Goal: Task Accomplishment & Management: Use online tool/utility

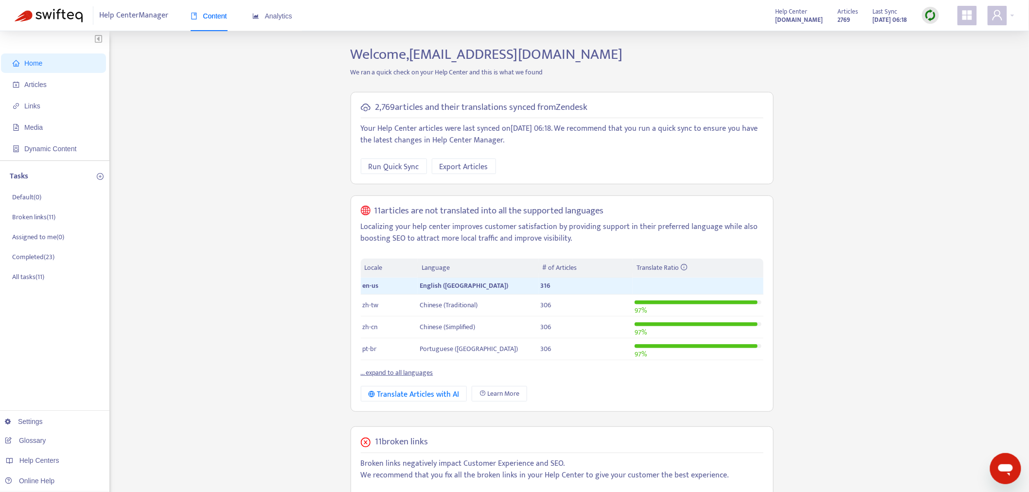
click at [932, 20] on img at bounding box center [930, 15] width 12 height 12
click at [937, 37] on link "Quick Sync" at bounding box center [950, 35] width 41 height 11
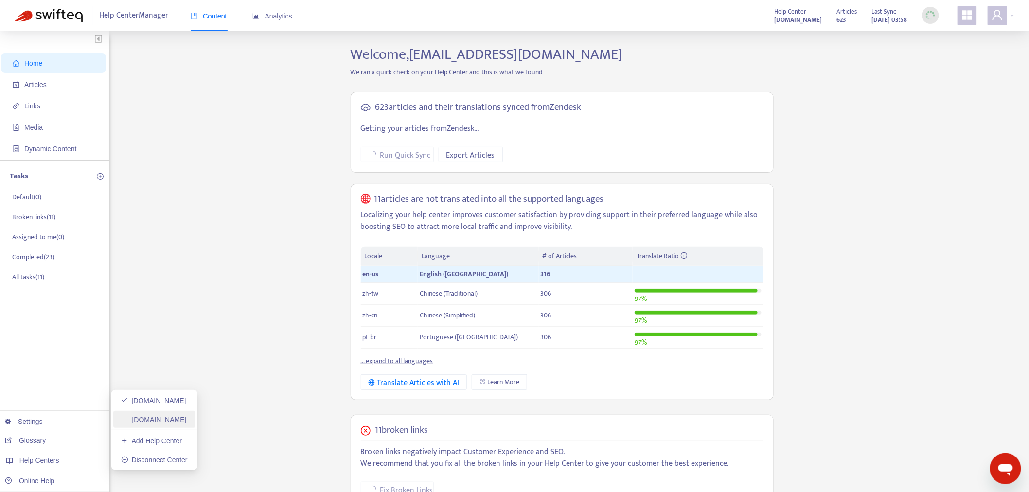
click at [151, 416] on link "[DOMAIN_NAME]" at bounding box center [154, 420] width 66 height 8
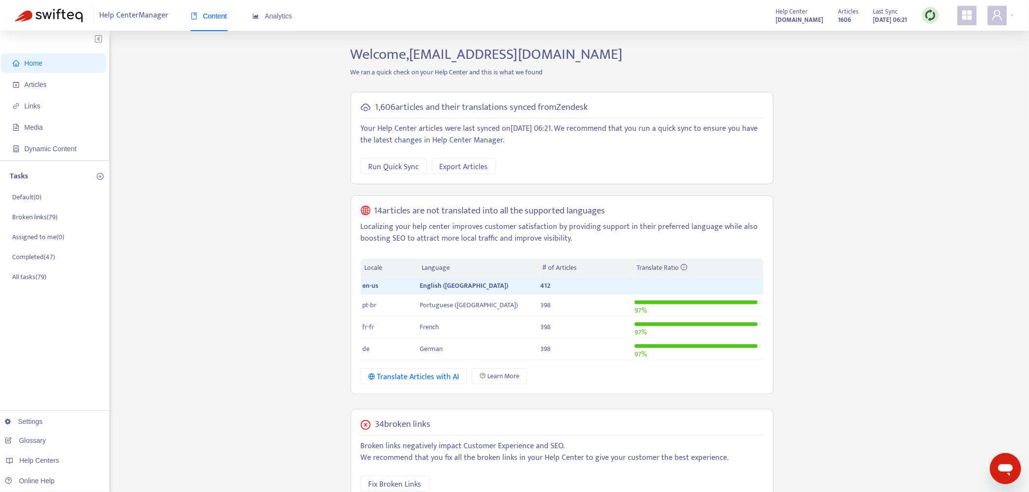
click at [929, 7] on div at bounding box center [930, 15] width 17 height 19
click at [930, 15] on img at bounding box center [930, 15] width 12 height 12
click at [930, 33] on link "Quick Sync" at bounding box center [950, 35] width 41 height 11
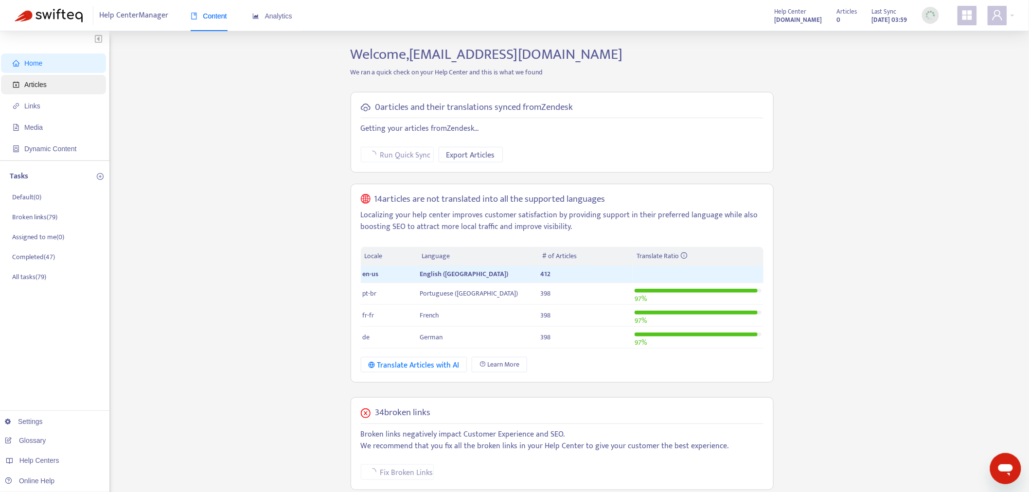
click at [40, 88] on span "Articles" at bounding box center [35, 85] width 22 height 8
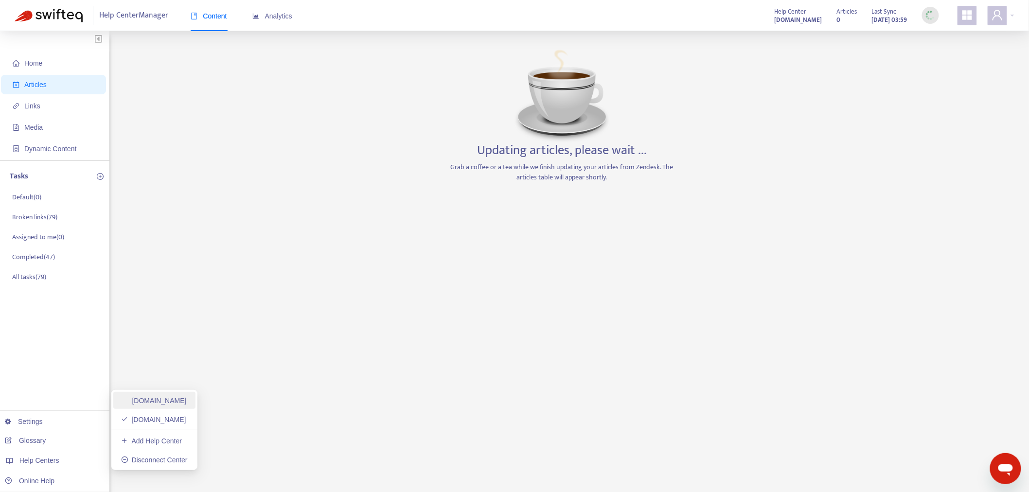
click at [167, 397] on link "[DOMAIN_NAME]" at bounding box center [154, 401] width 66 height 8
click at [177, 417] on link "[DOMAIN_NAME]" at bounding box center [154, 420] width 66 height 8
click at [182, 397] on link "[DOMAIN_NAME]" at bounding box center [154, 401] width 66 height 8
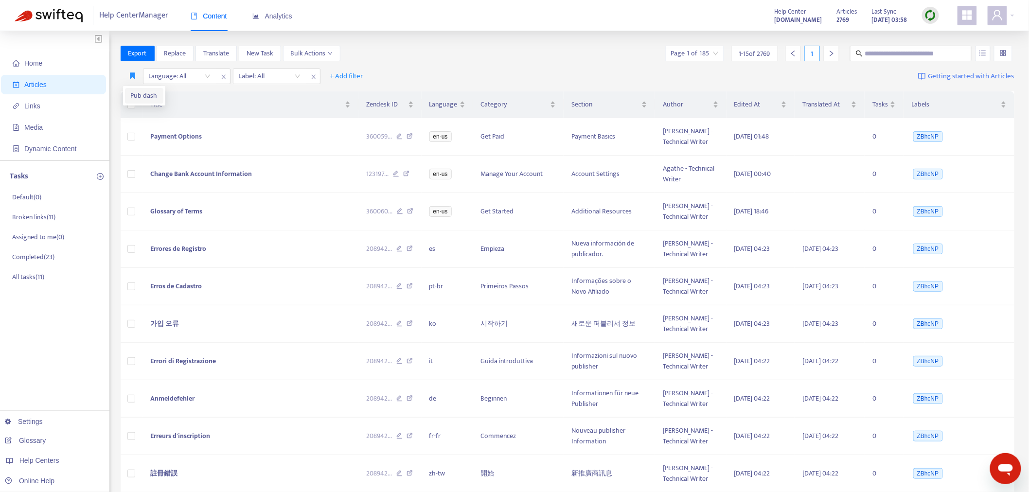
click at [140, 96] on span "Pub dash" at bounding box center [144, 95] width 27 height 11
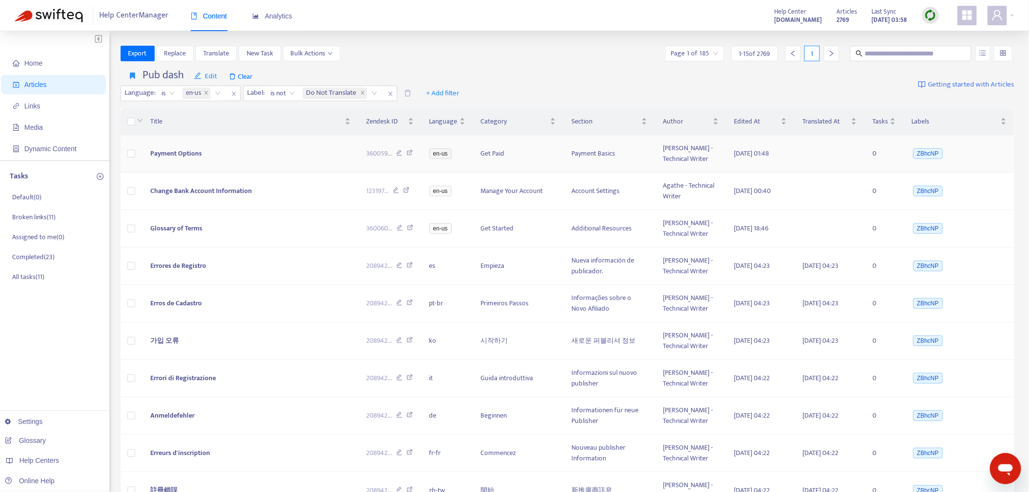
click at [195, 150] on span "Payment Options" at bounding box center [176, 153] width 52 height 11
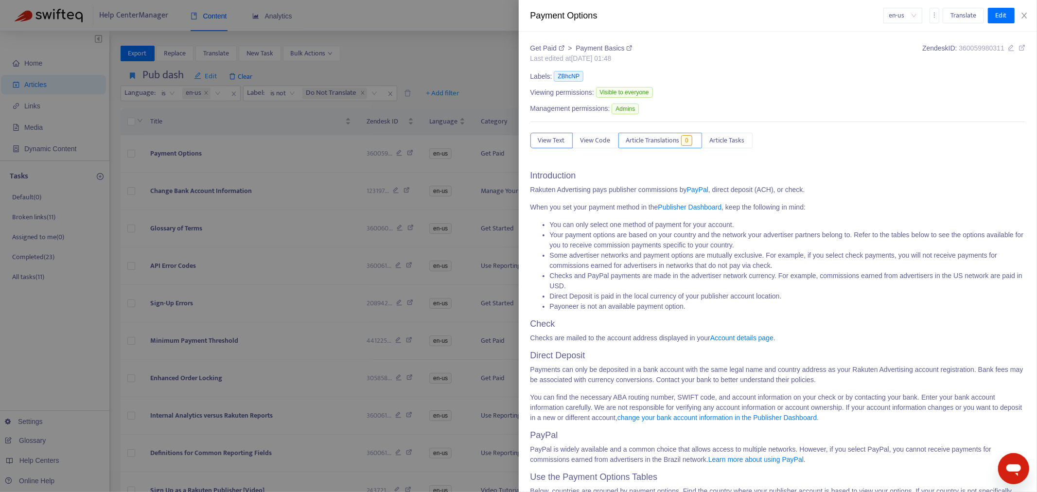
click at [660, 147] on button "Article Translations 0" at bounding box center [661, 141] width 84 height 16
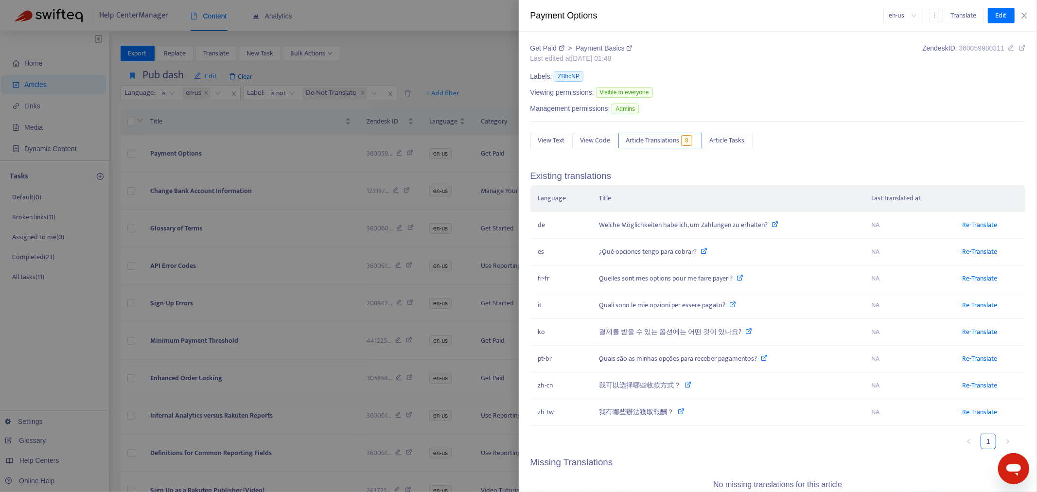
click at [278, 173] on div at bounding box center [518, 246] width 1037 height 492
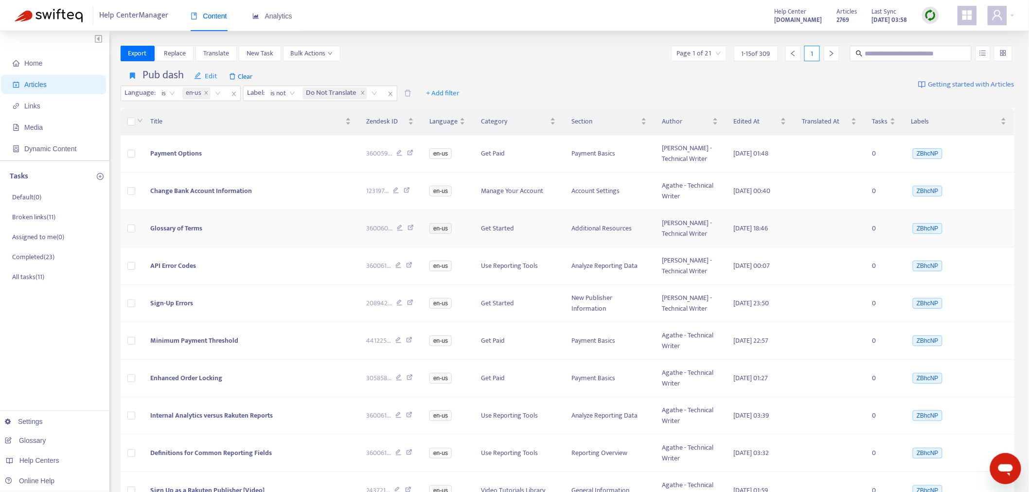
click at [188, 227] on span "Glossary of Terms" at bounding box center [176, 228] width 52 height 11
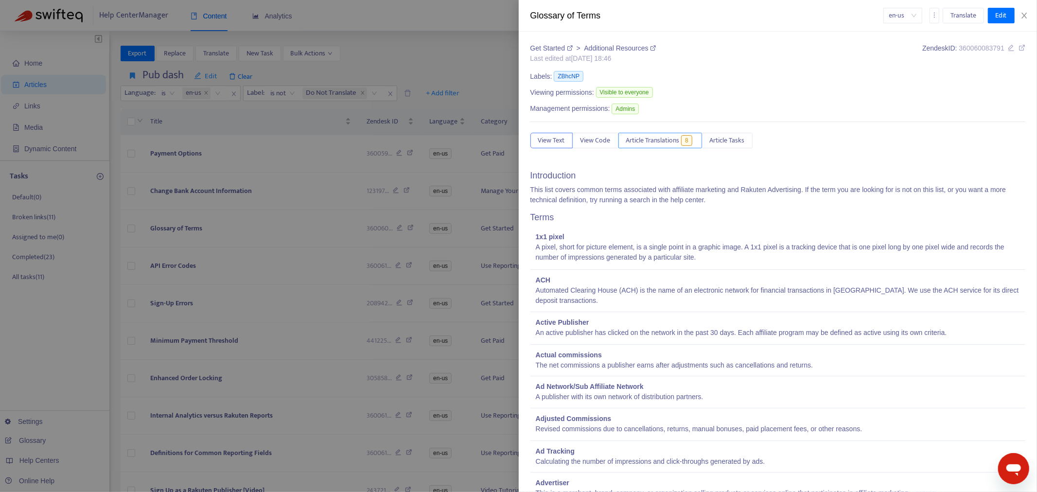
click at [649, 141] on span "Article Translations" at bounding box center [652, 140] width 53 height 11
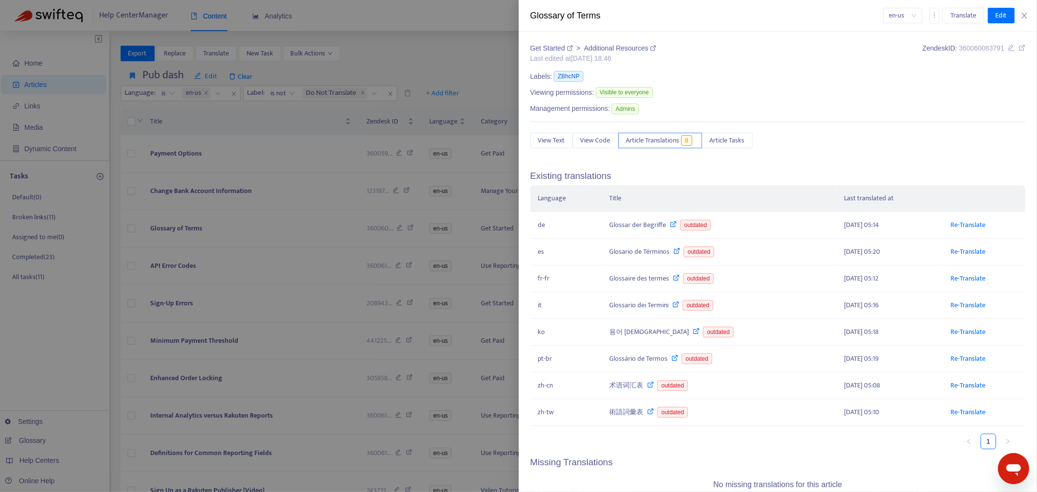
click at [240, 207] on div at bounding box center [518, 246] width 1037 height 492
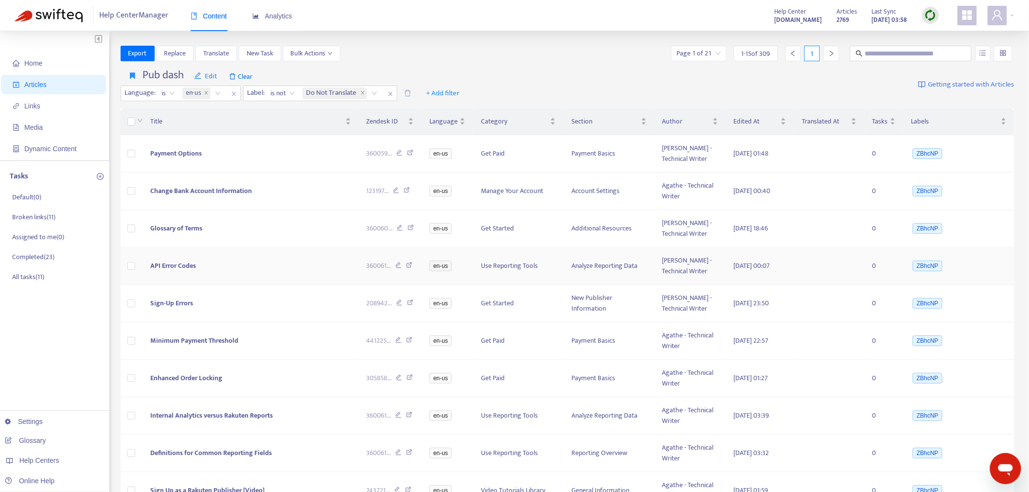
click at [166, 260] on span "API Error Codes" at bounding box center [173, 265] width 46 height 11
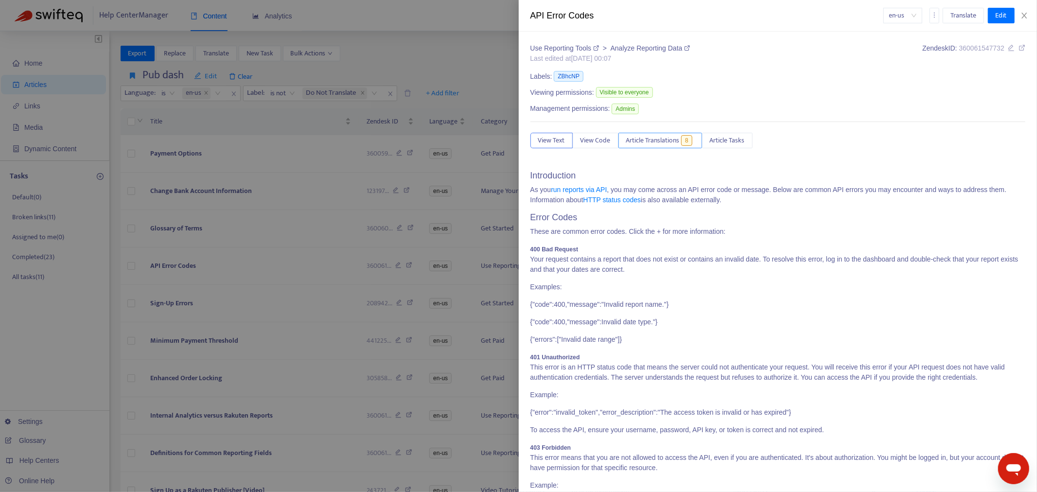
click at [669, 143] on span "Article Translations" at bounding box center [652, 140] width 53 height 11
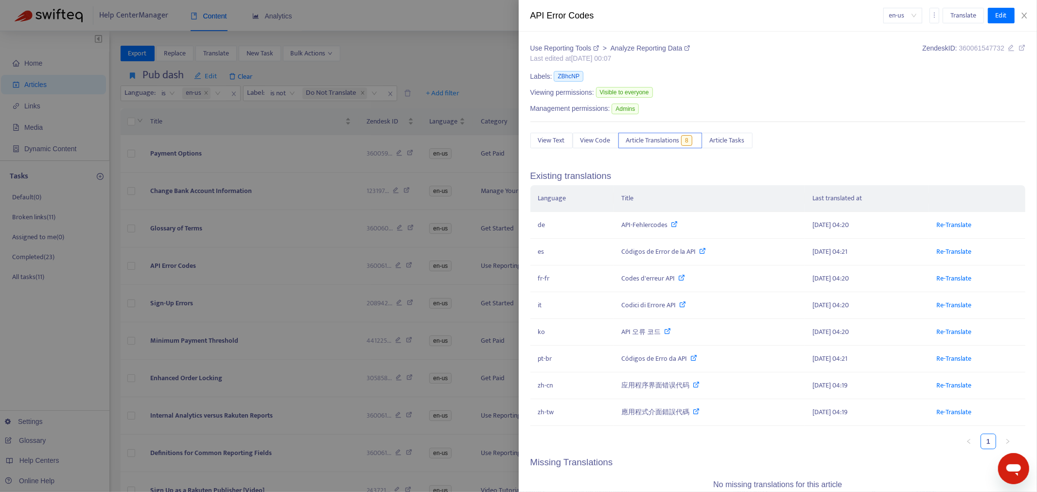
click at [332, 211] on div at bounding box center [518, 246] width 1037 height 492
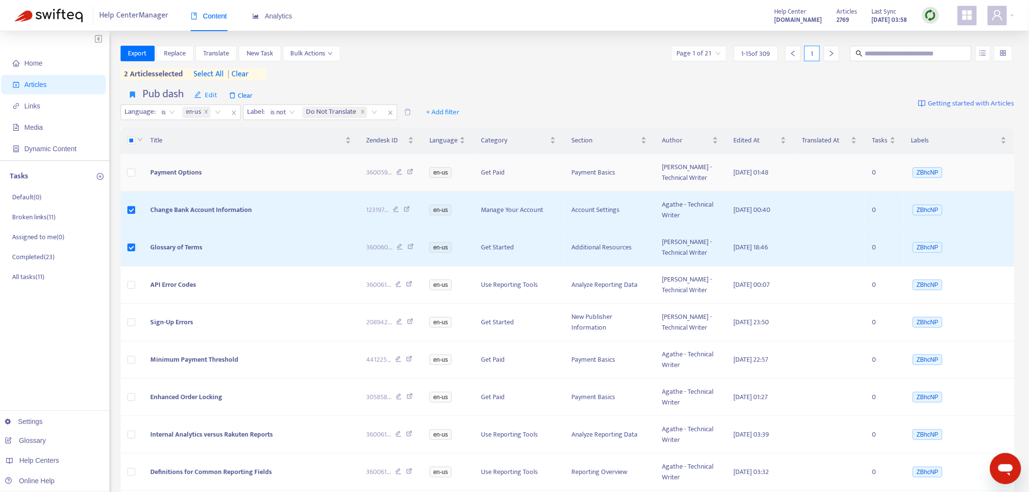
click at [126, 172] on td at bounding box center [132, 172] width 22 height 37
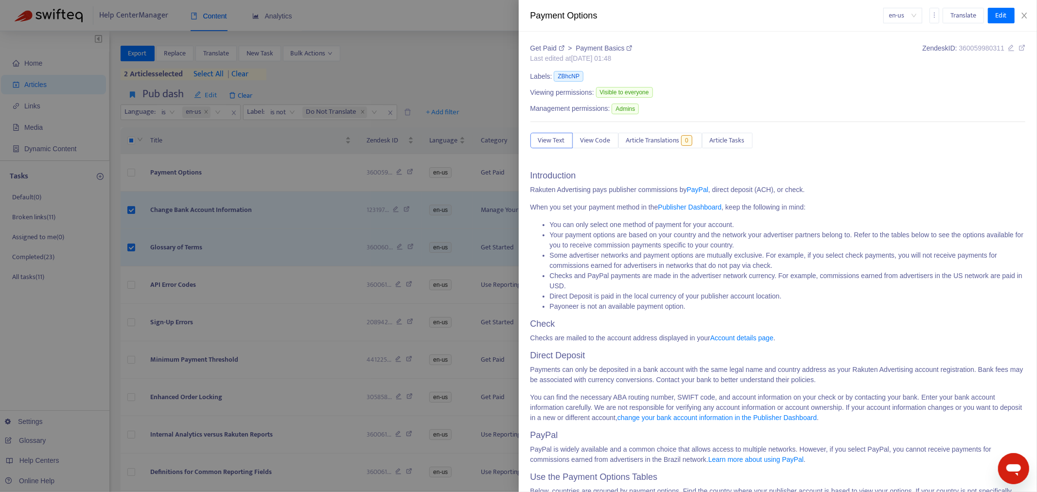
click at [132, 168] on div at bounding box center [518, 246] width 1037 height 492
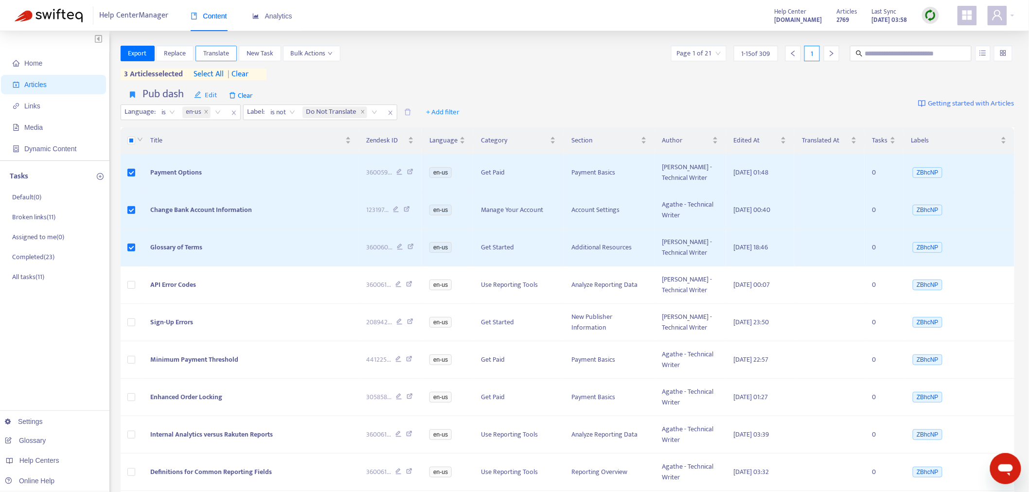
click at [224, 53] on span "Translate" at bounding box center [216, 53] width 26 height 11
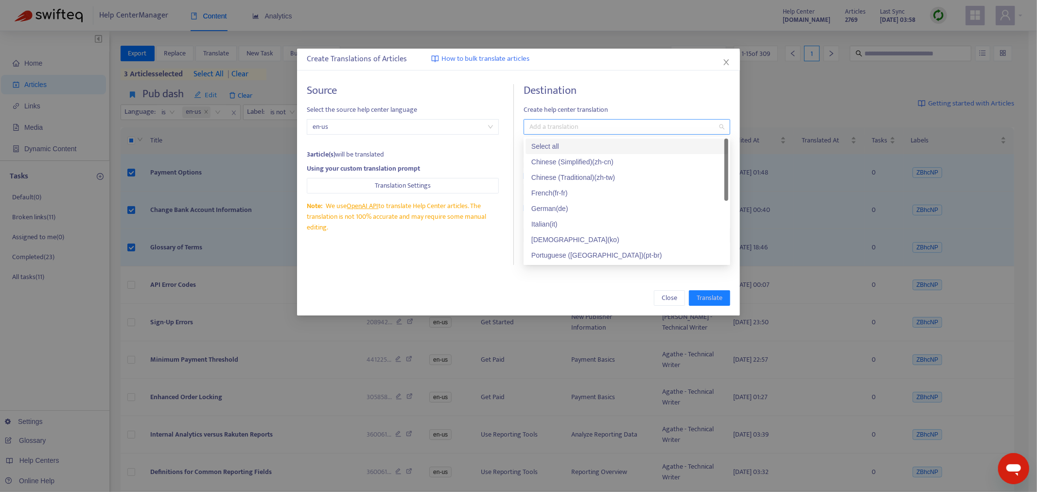
click at [580, 122] on div at bounding box center [622, 127] width 192 height 12
click at [577, 147] on div "Select all" at bounding box center [627, 146] width 191 height 11
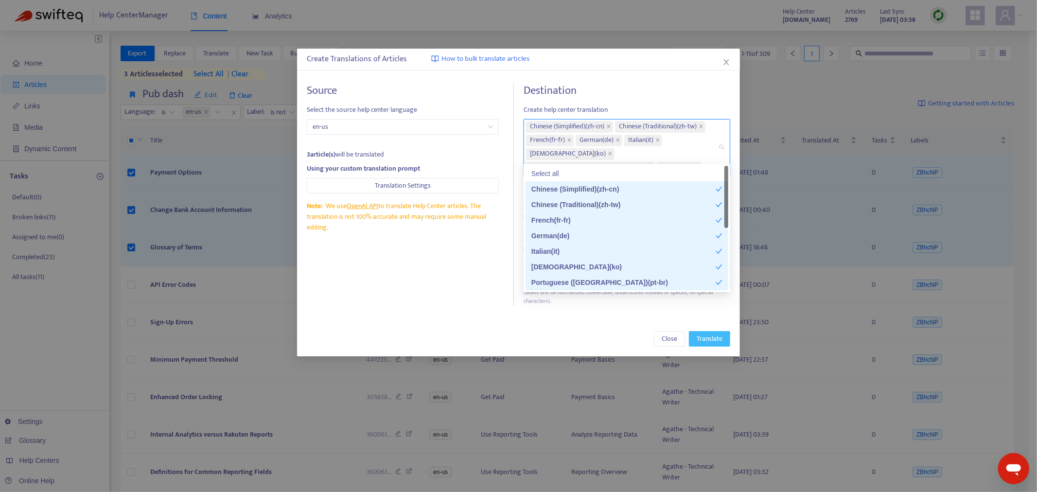
click at [707, 334] on span "Translate" at bounding box center [710, 339] width 26 height 11
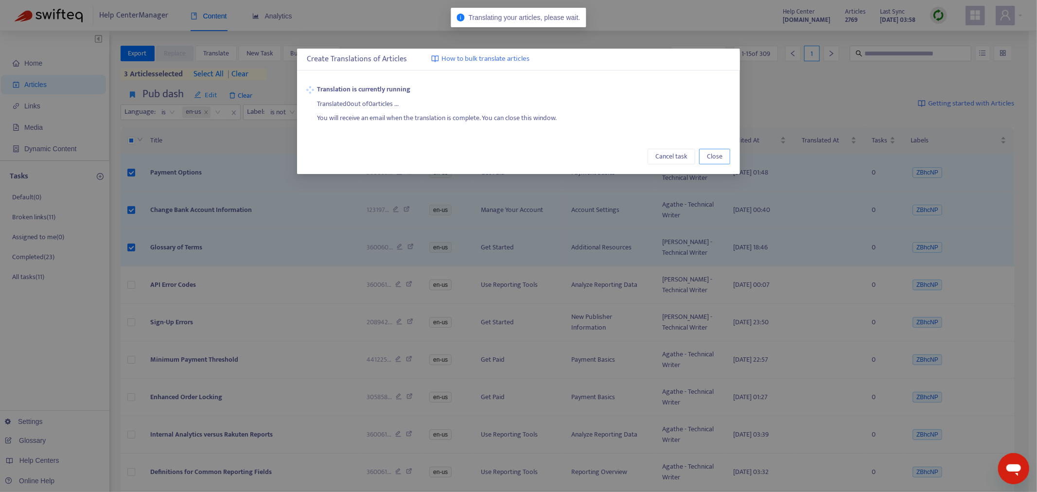
click at [717, 153] on span "Close" at bounding box center [715, 156] width 16 height 11
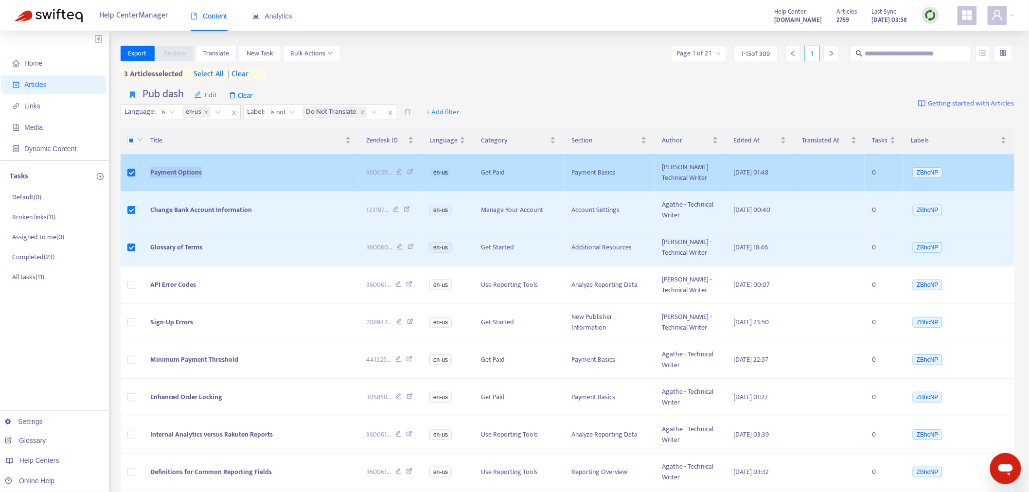
drag, startPoint x: 231, startPoint y: 167, endPoint x: 143, endPoint y: 162, distance: 87.7
click at [143, 162] on td "Payment Options" at bounding box center [250, 172] width 216 height 37
copy span "Payment Options"
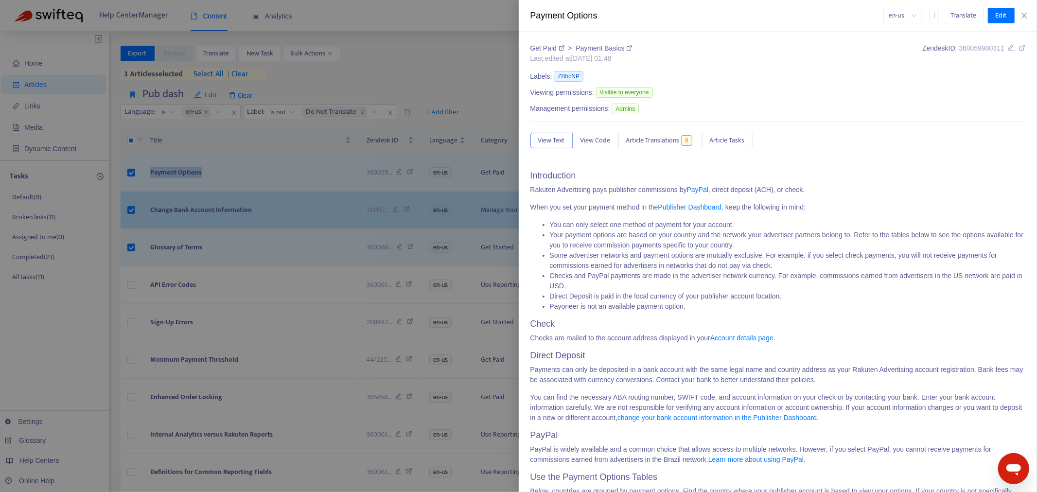
click at [277, 225] on div at bounding box center [518, 246] width 1037 height 492
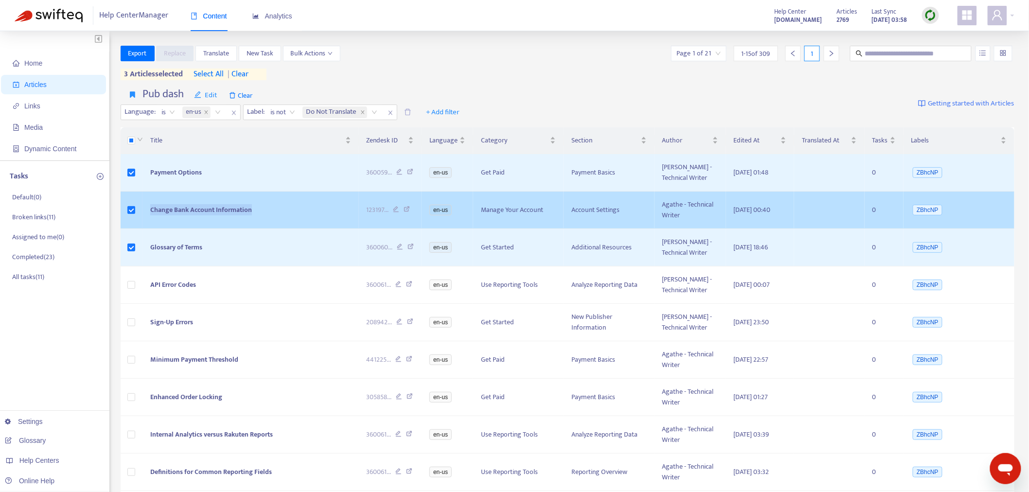
drag, startPoint x: 274, startPoint y: 206, endPoint x: 146, endPoint y: 219, distance: 128.1
click at [146, 219] on td "Change Bank Account Information" at bounding box center [250, 210] width 216 height 37
copy span "Change Bank Account Information"
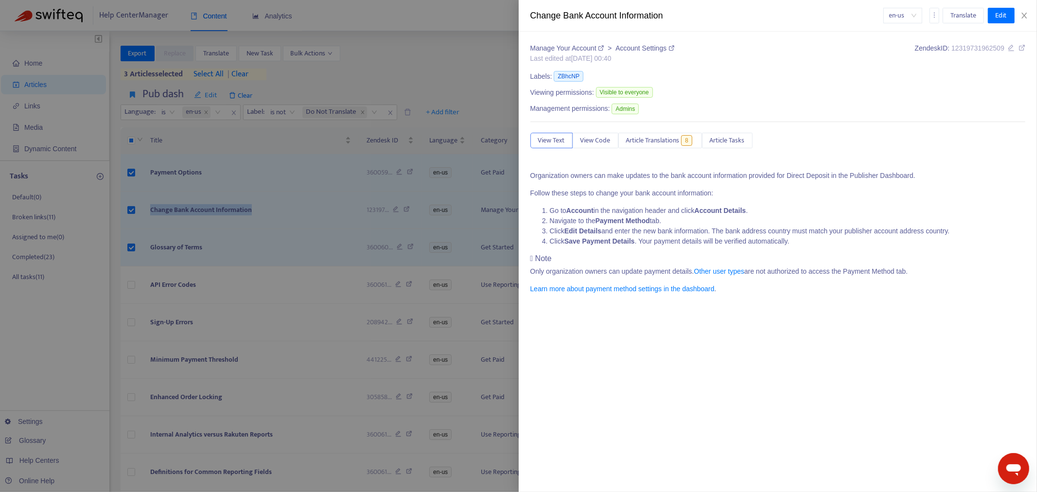
click at [215, 229] on div at bounding box center [518, 246] width 1037 height 492
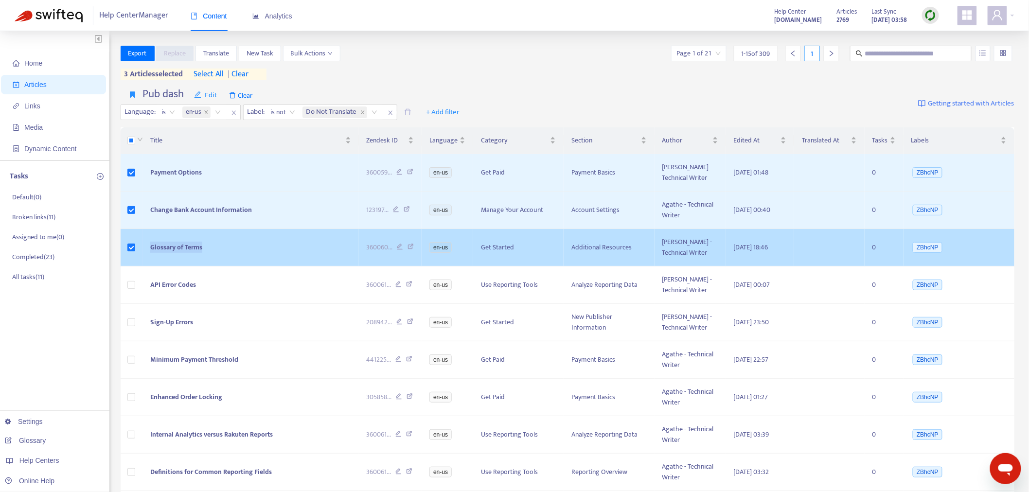
drag, startPoint x: 229, startPoint y: 242, endPoint x: 130, endPoint y: 241, distance: 98.7
click at [130, 241] on tr "Glossary of Terms 360060 ... en-us Get Started Additional Resources [PERSON_NAM…" at bounding box center [568, 247] width 894 height 37
copy tr "Glossary of Terms"
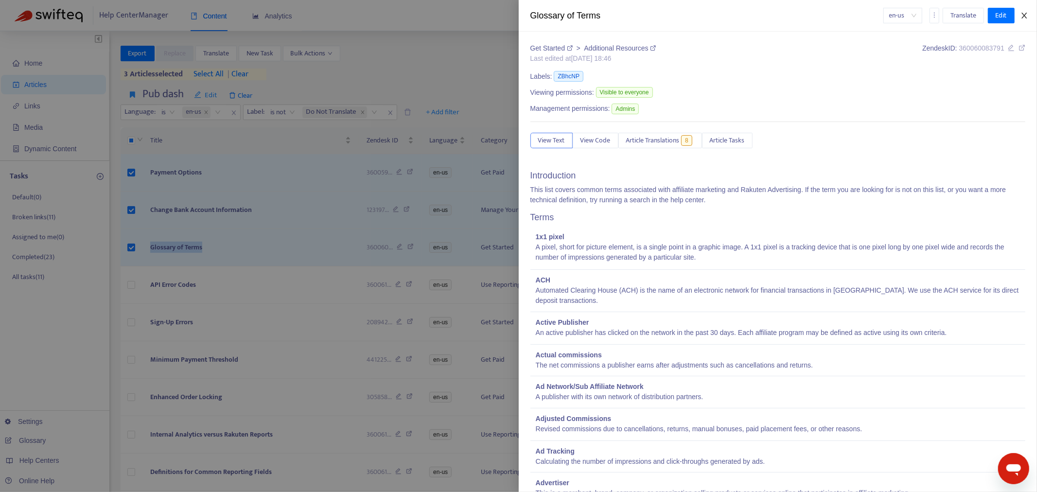
click at [1020, 17] on button "Close" at bounding box center [1025, 15] width 14 height 9
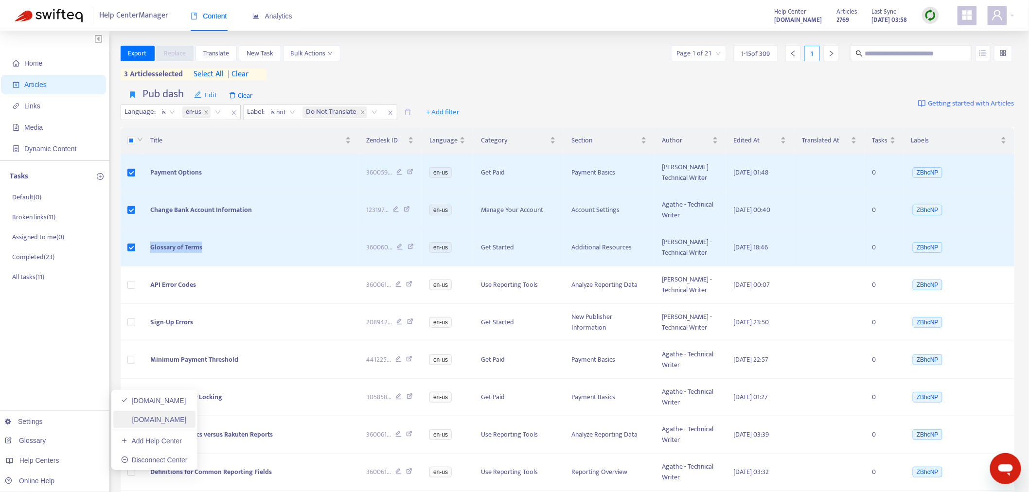
click at [160, 418] on link "[DOMAIN_NAME]" at bounding box center [154, 420] width 66 height 8
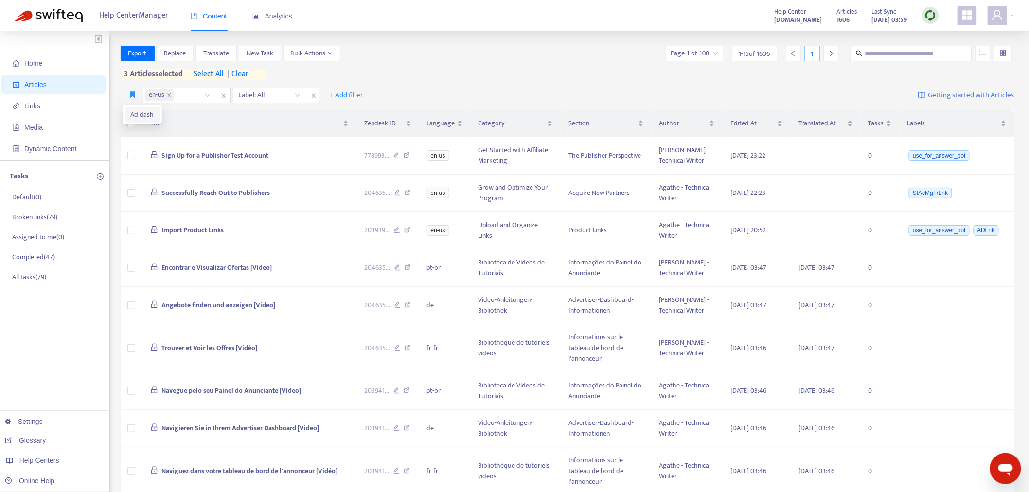
click at [134, 110] on span "Ad dash" at bounding box center [142, 114] width 23 height 11
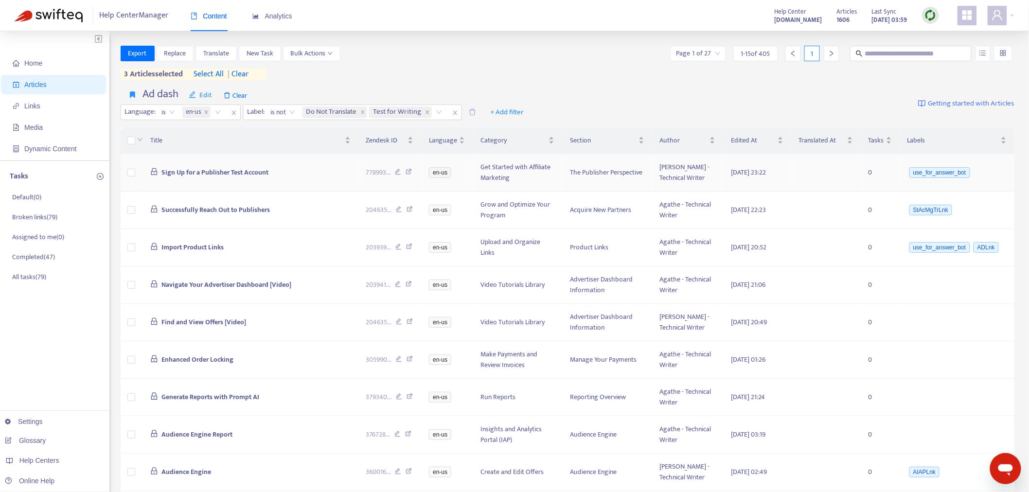
click at [211, 171] on span "Sign Up for a Publisher Test Account" at bounding box center [214, 172] width 107 height 11
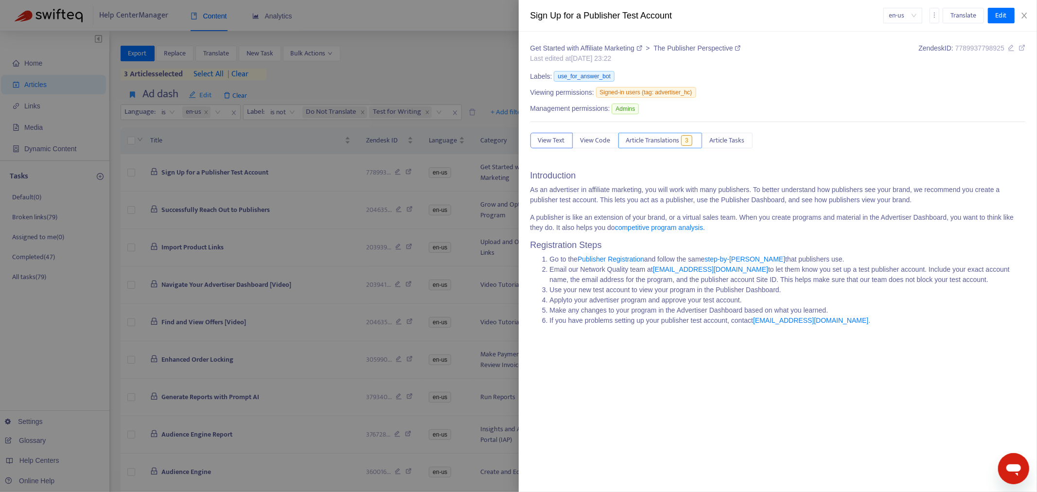
click at [671, 144] on span "Article Translations" at bounding box center [652, 140] width 53 height 11
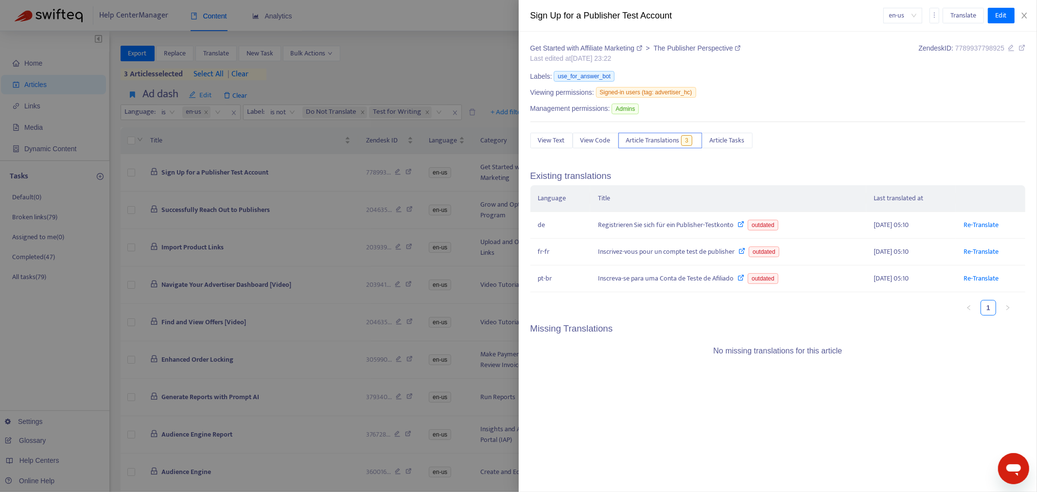
click at [266, 230] on div at bounding box center [518, 246] width 1037 height 492
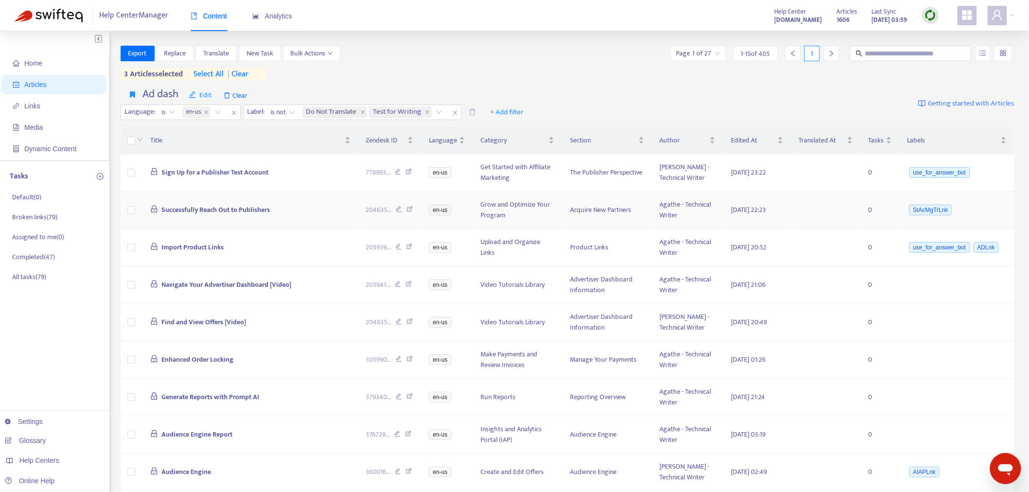
click at [232, 210] on span "Successfully Reach Out to Publishers" at bounding box center [215, 209] width 108 height 11
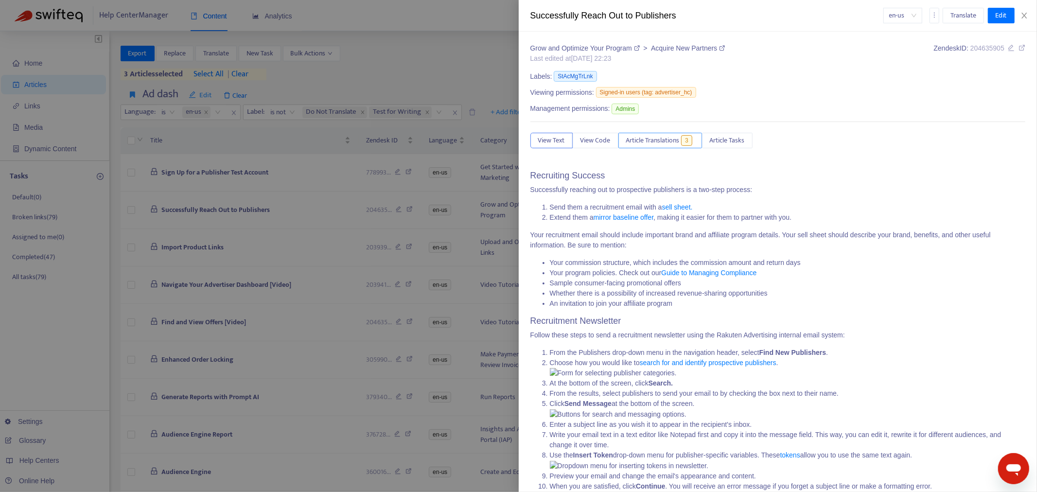
click at [650, 140] on span "Article Translations" at bounding box center [652, 140] width 53 height 11
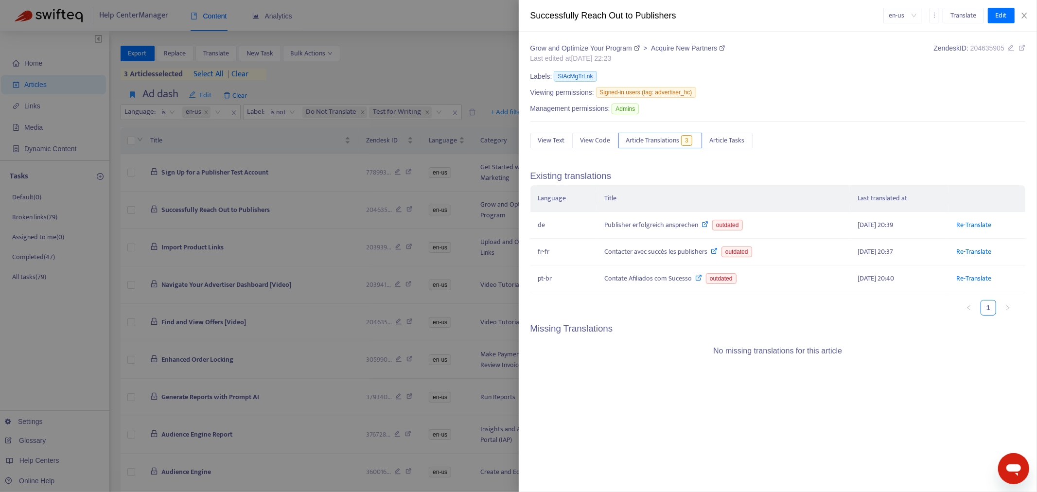
click at [221, 227] on div at bounding box center [518, 246] width 1037 height 492
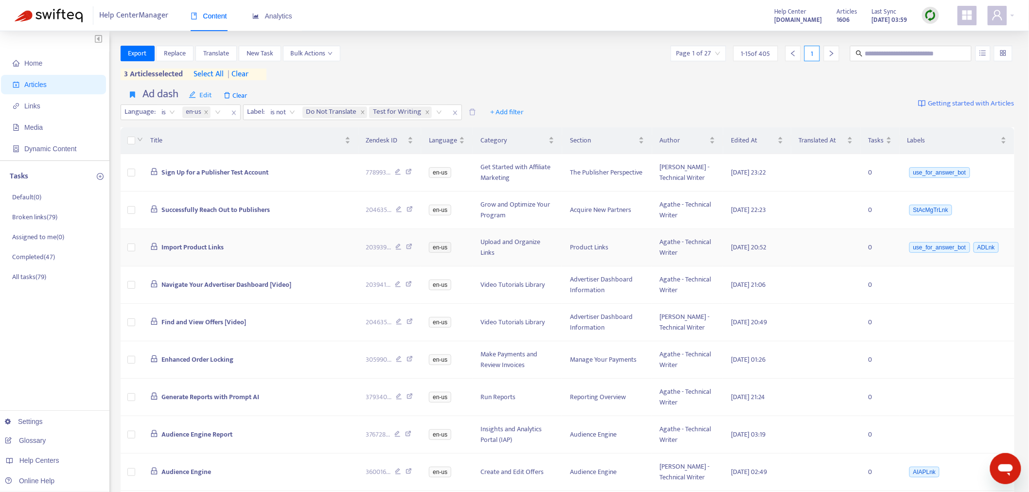
click at [202, 244] on span "Import Product Links" at bounding box center [192, 247] width 62 height 11
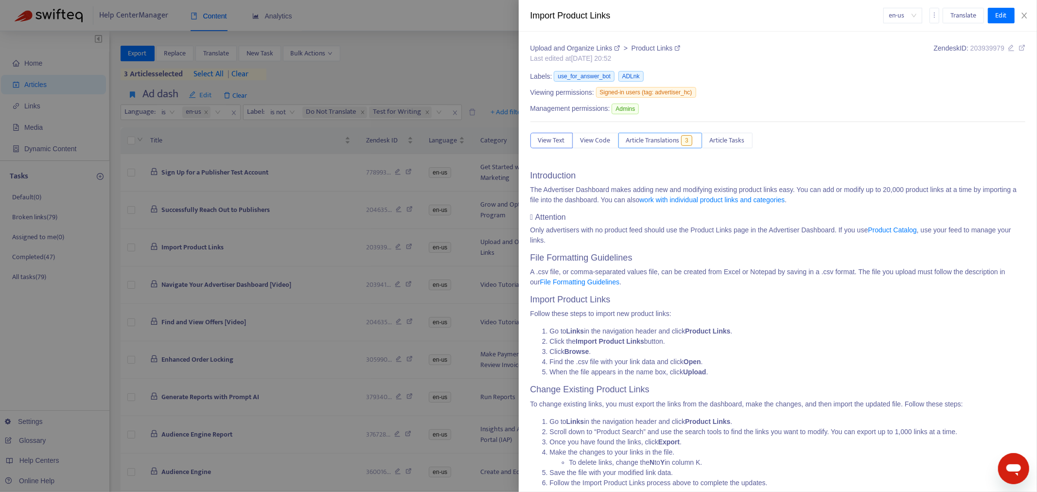
click at [654, 142] on span "Article Translations" at bounding box center [652, 140] width 53 height 11
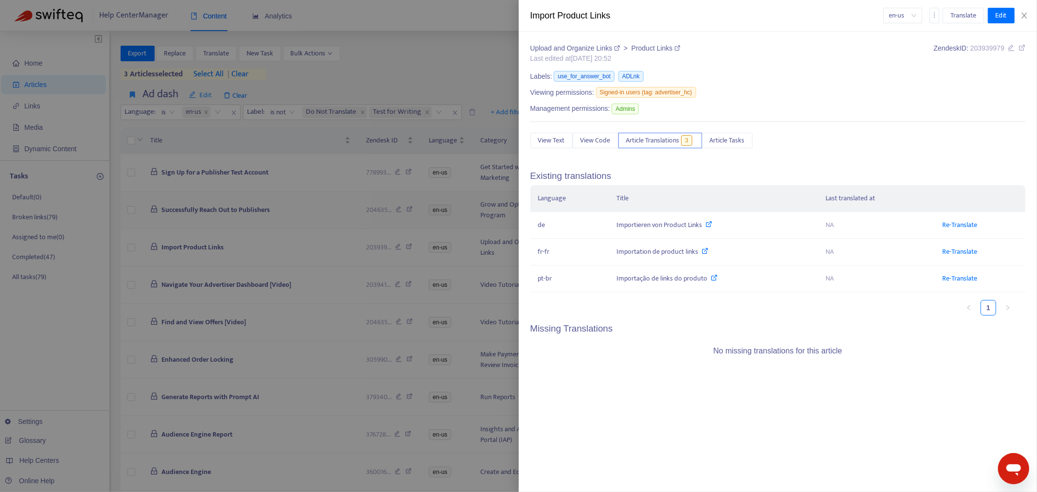
click at [271, 226] on div at bounding box center [518, 246] width 1037 height 492
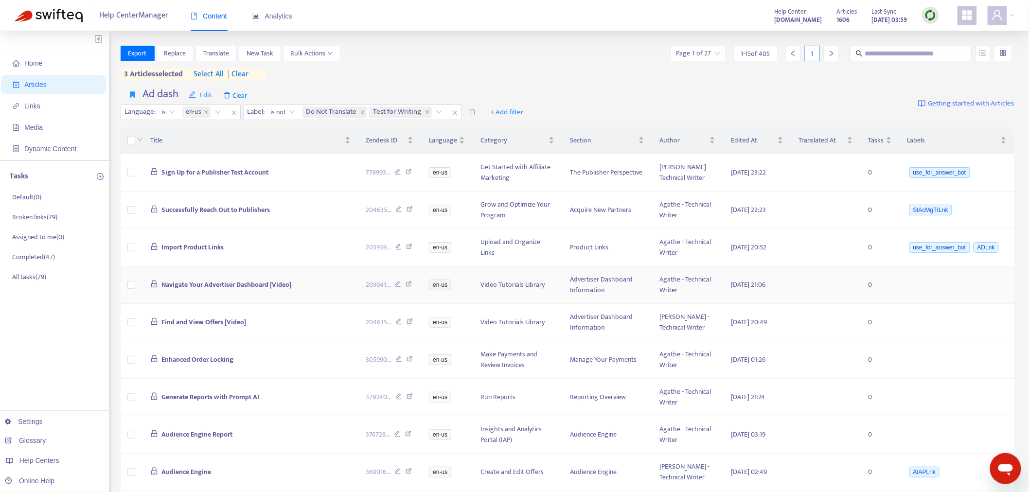
click at [235, 284] on span "Navigate Your Advertiser Dashboard [Video]" at bounding box center [226, 284] width 130 height 11
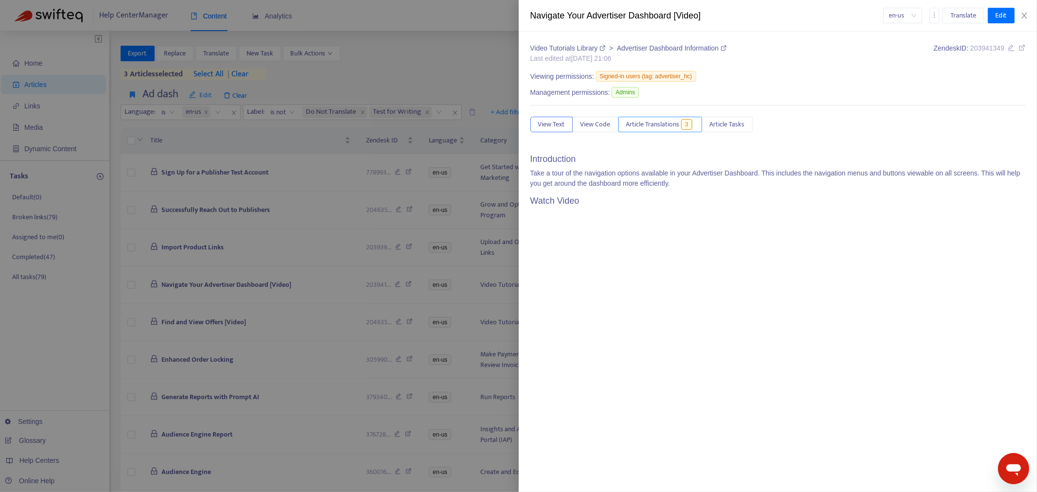
click at [658, 128] on span "Article Translations" at bounding box center [652, 124] width 53 height 11
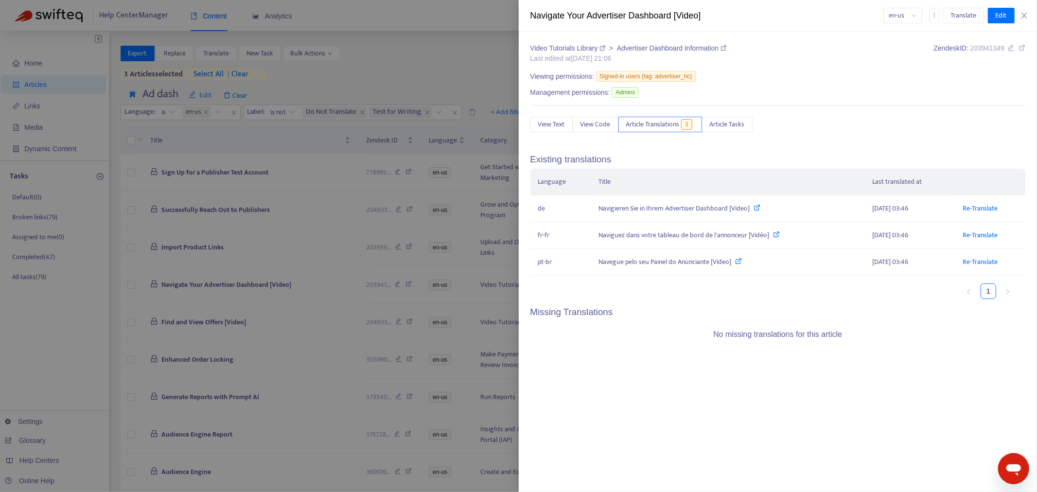
click at [241, 244] on div at bounding box center [518, 246] width 1037 height 492
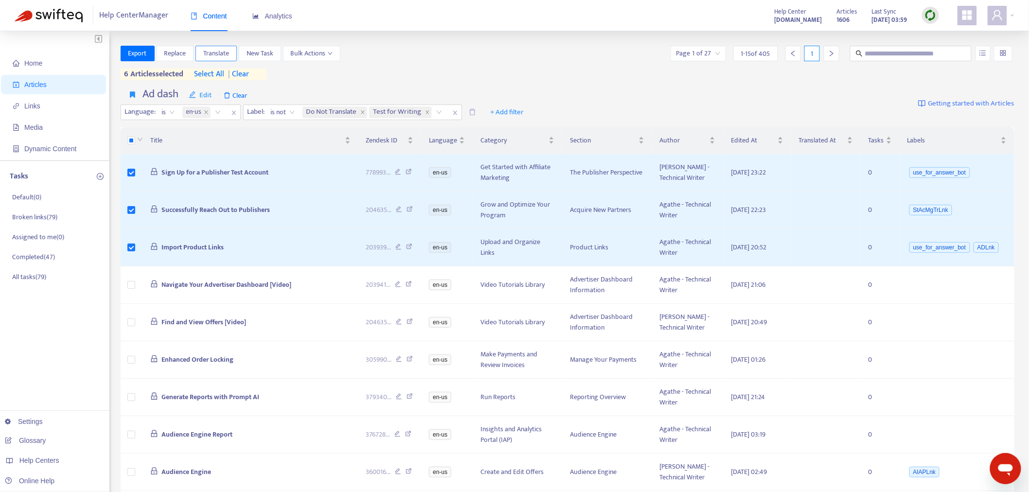
click at [225, 52] on span "Translate" at bounding box center [216, 53] width 26 height 11
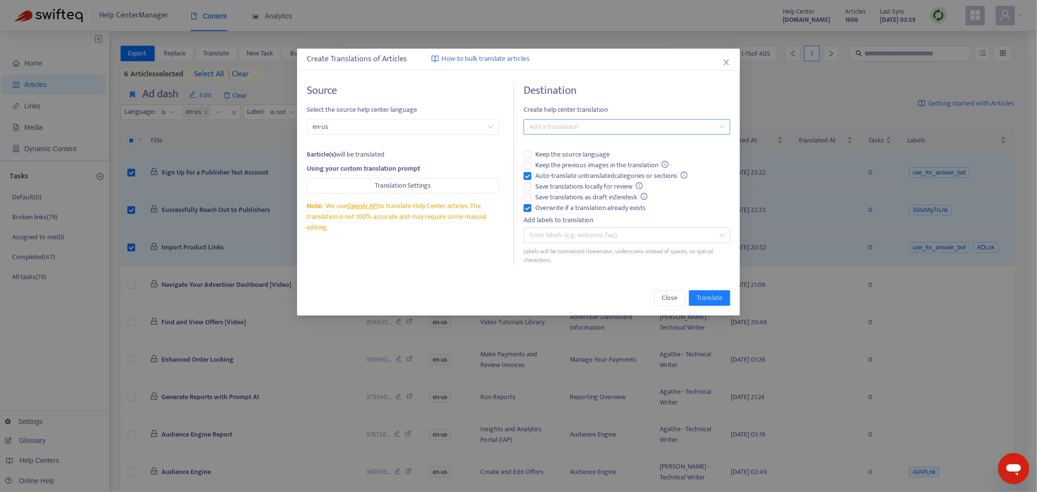
click at [622, 124] on div at bounding box center [622, 127] width 192 height 12
click at [613, 143] on div "Select all" at bounding box center [627, 146] width 191 height 11
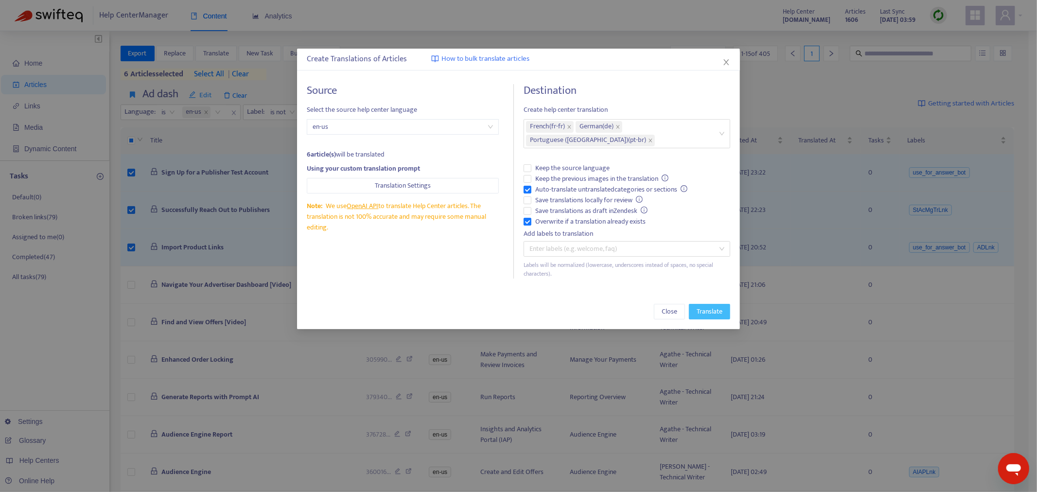
click at [698, 306] on span "Translate" at bounding box center [710, 311] width 26 height 11
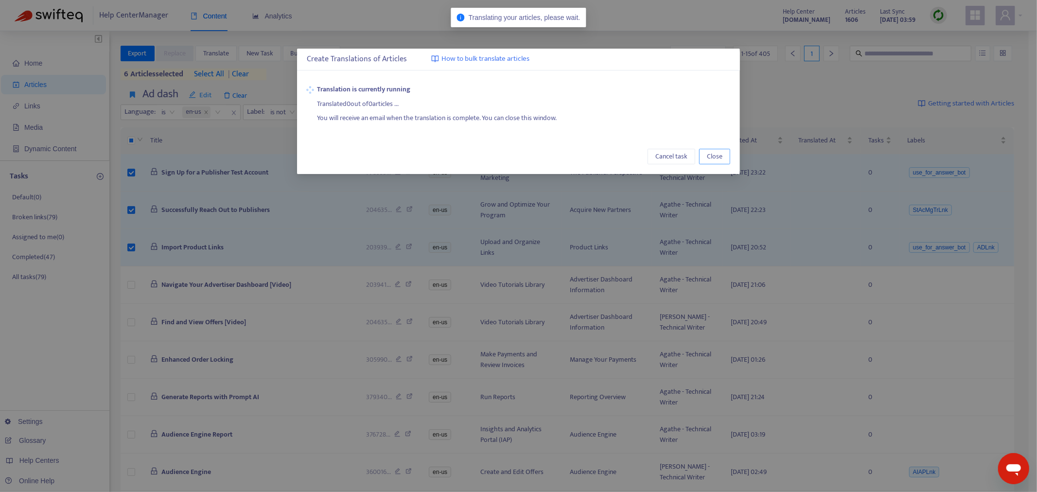
click at [717, 151] on span "Close" at bounding box center [715, 156] width 16 height 11
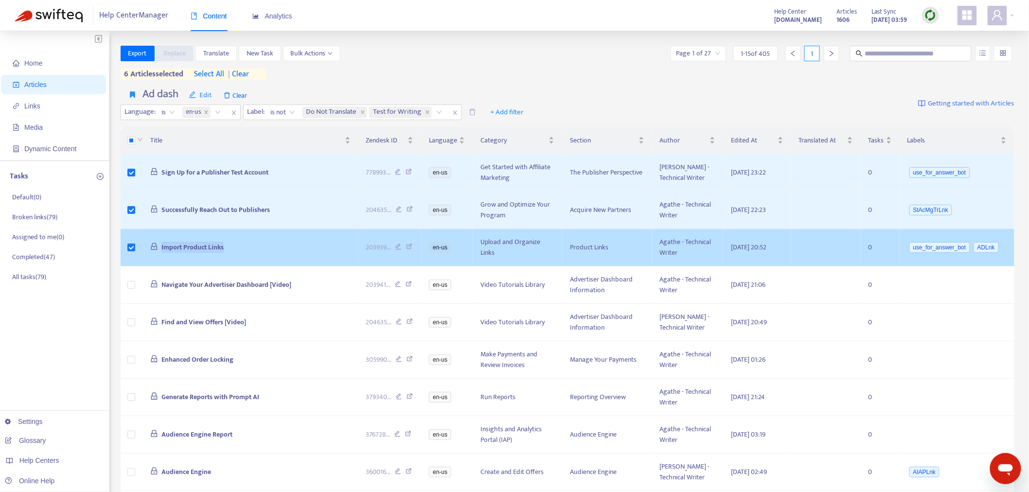
drag, startPoint x: 244, startPoint y: 245, endPoint x: 155, endPoint y: 246, distance: 89.0
click at [155, 246] on td "Import Product Links" at bounding box center [250, 247] width 216 height 37
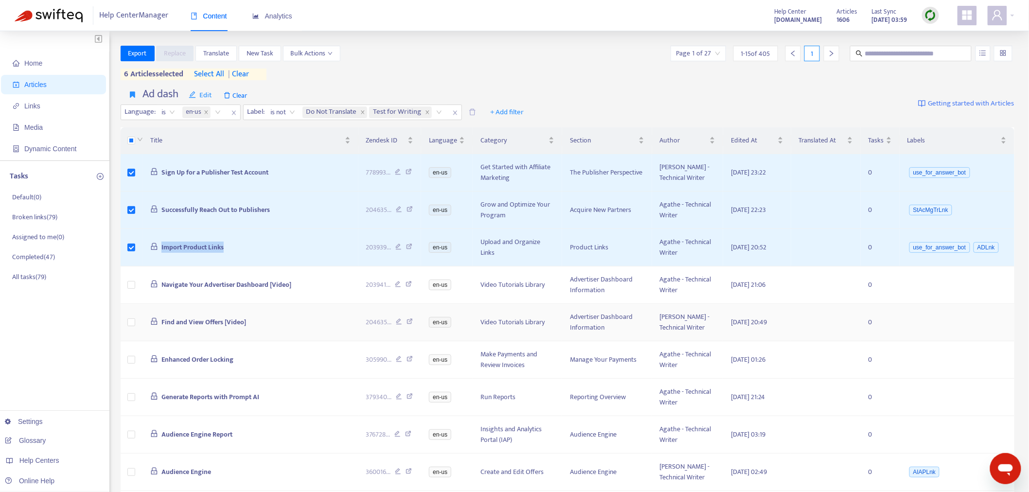
copy span "Import Product Links"
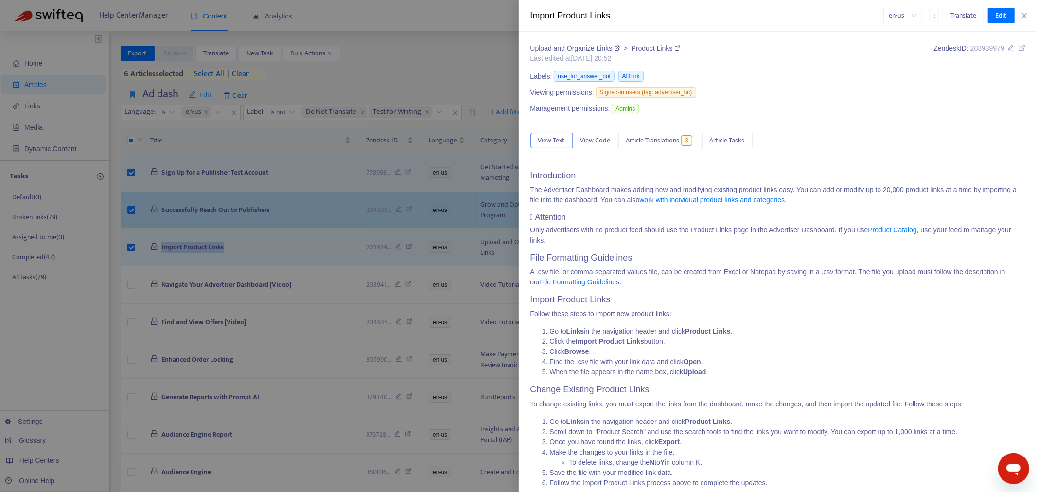
drag, startPoint x: 313, startPoint y: 219, endPoint x: 302, endPoint y: 210, distance: 13.8
click at [313, 219] on div at bounding box center [518, 246] width 1037 height 492
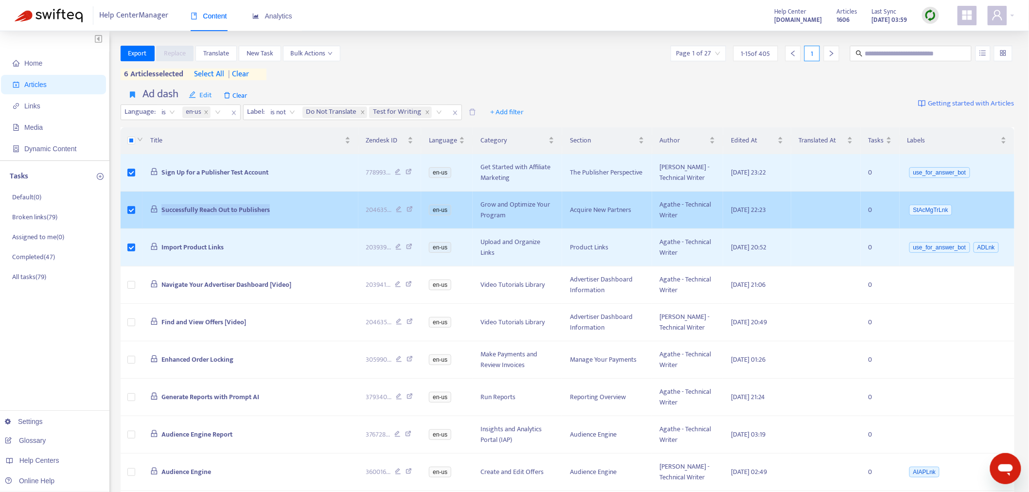
drag, startPoint x: 302, startPoint y: 211, endPoint x: 159, endPoint y: 221, distance: 143.3
click at [159, 221] on td "Successfully Reach Out to Publishers" at bounding box center [250, 210] width 216 height 37
copy span "Successfully Reach Out to Publishers"
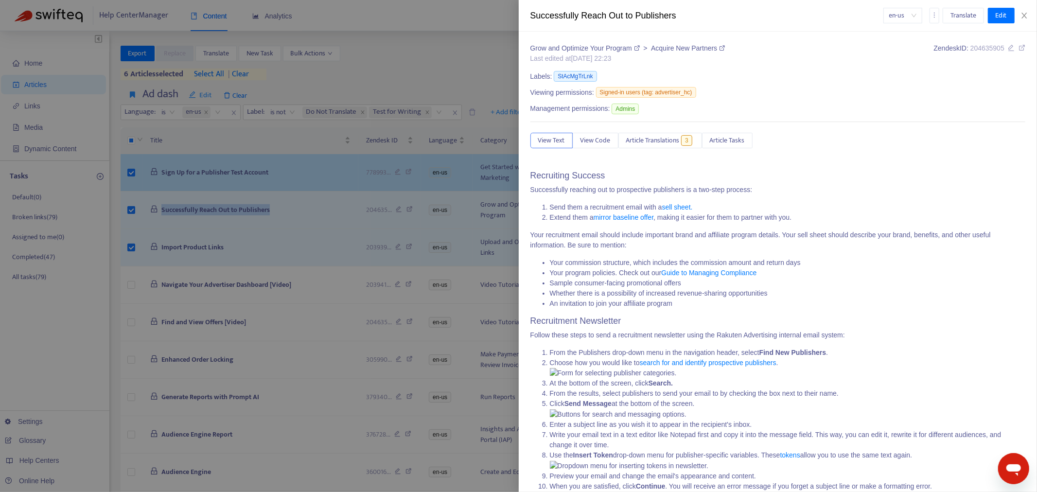
click at [265, 164] on div at bounding box center [518, 246] width 1037 height 492
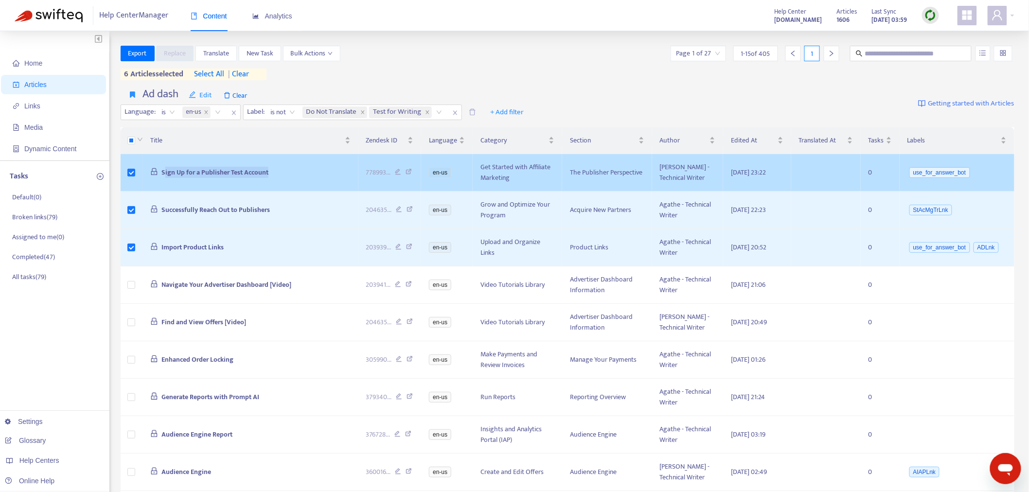
drag, startPoint x: 279, startPoint y: 169, endPoint x: 164, endPoint y: 182, distance: 115.6
click at [163, 183] on td "Sign Up for a Publisher Test Account" at bounding box center [250, 172] width 216 height 37
copy span "ign Up for a Publisher Test Account"
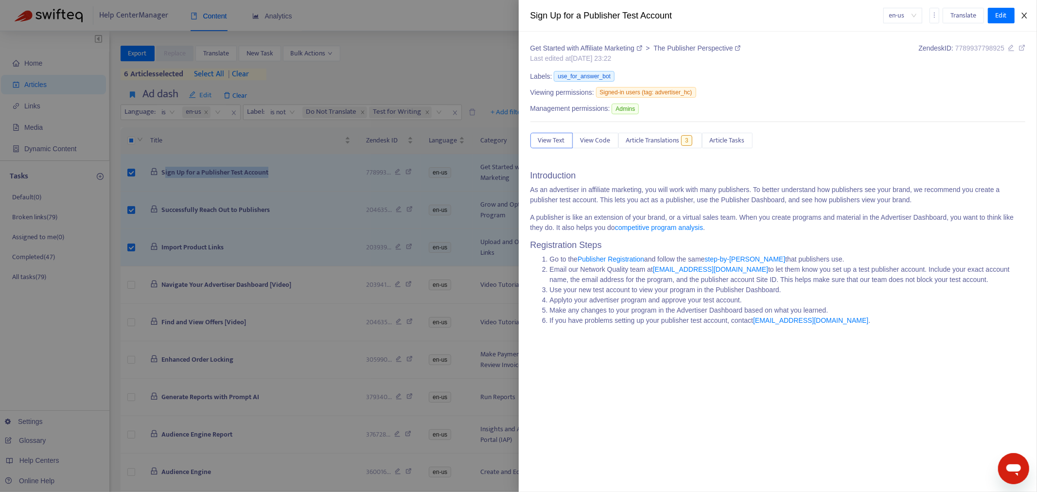
click at [1024, 19] on icon "close" at bounding box center [1025, 16] width 8 height 8
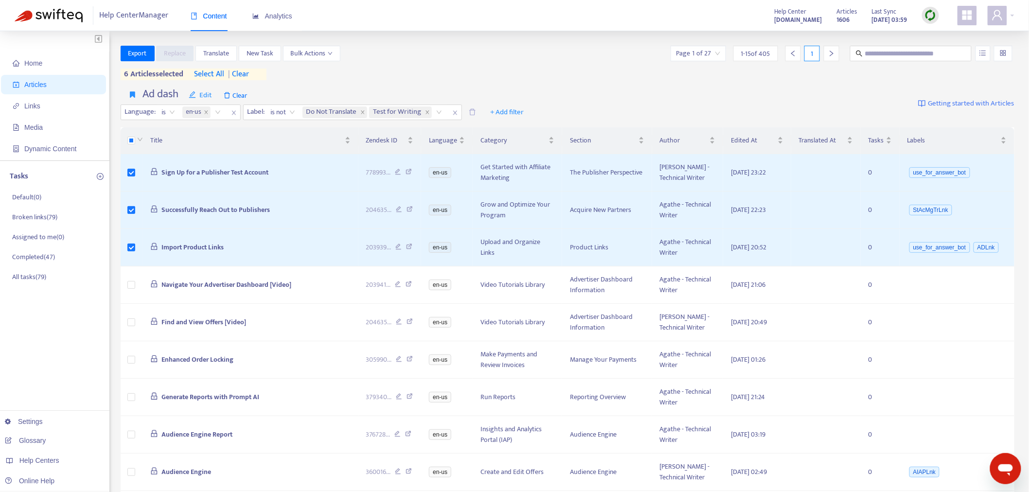
click at [565, 83] on div "Export Replace Translate New Task Bulk Actions Page 1 of 27 1 - 15 of 405 1 6 a…" at bounding box center [568, 65] width 894 height 38
